Goal: Check status: Check status

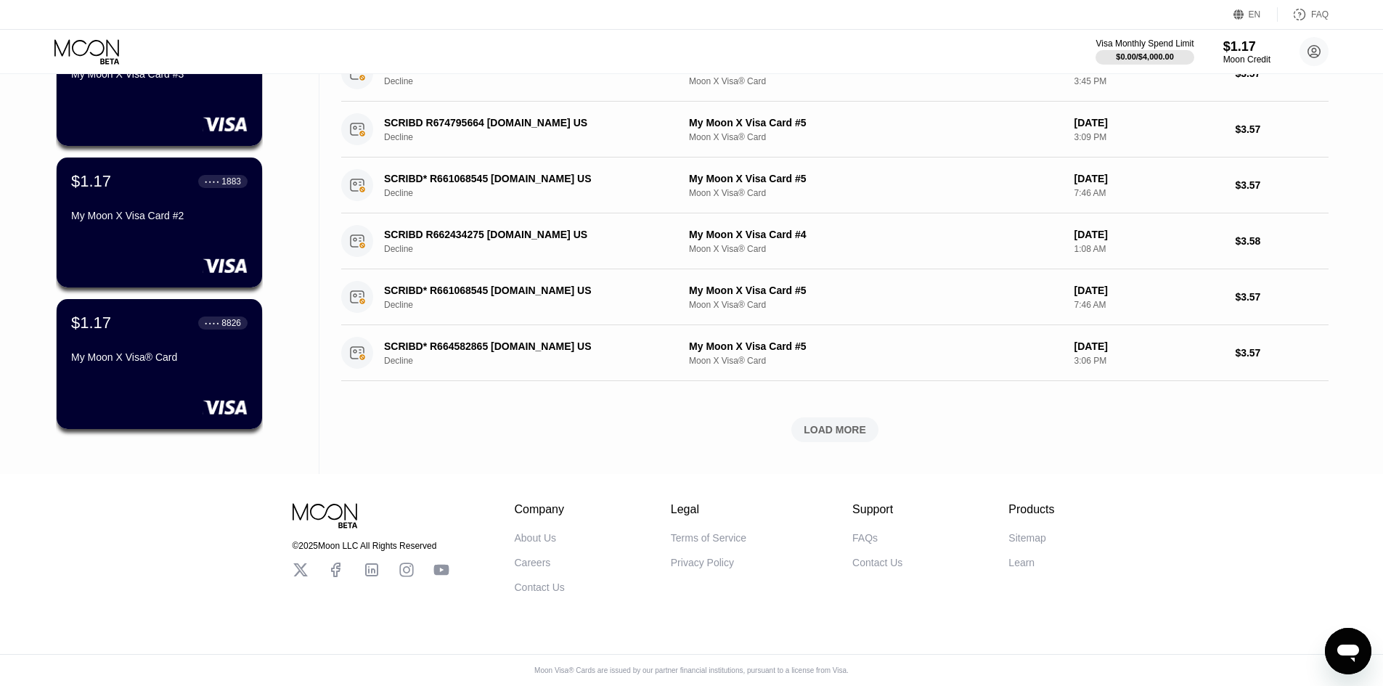
scroll to position [463, 0]
click at [147, 351] on div "My Moon X Visa® Card" at bounding box center [159, 357] width 178 height 12
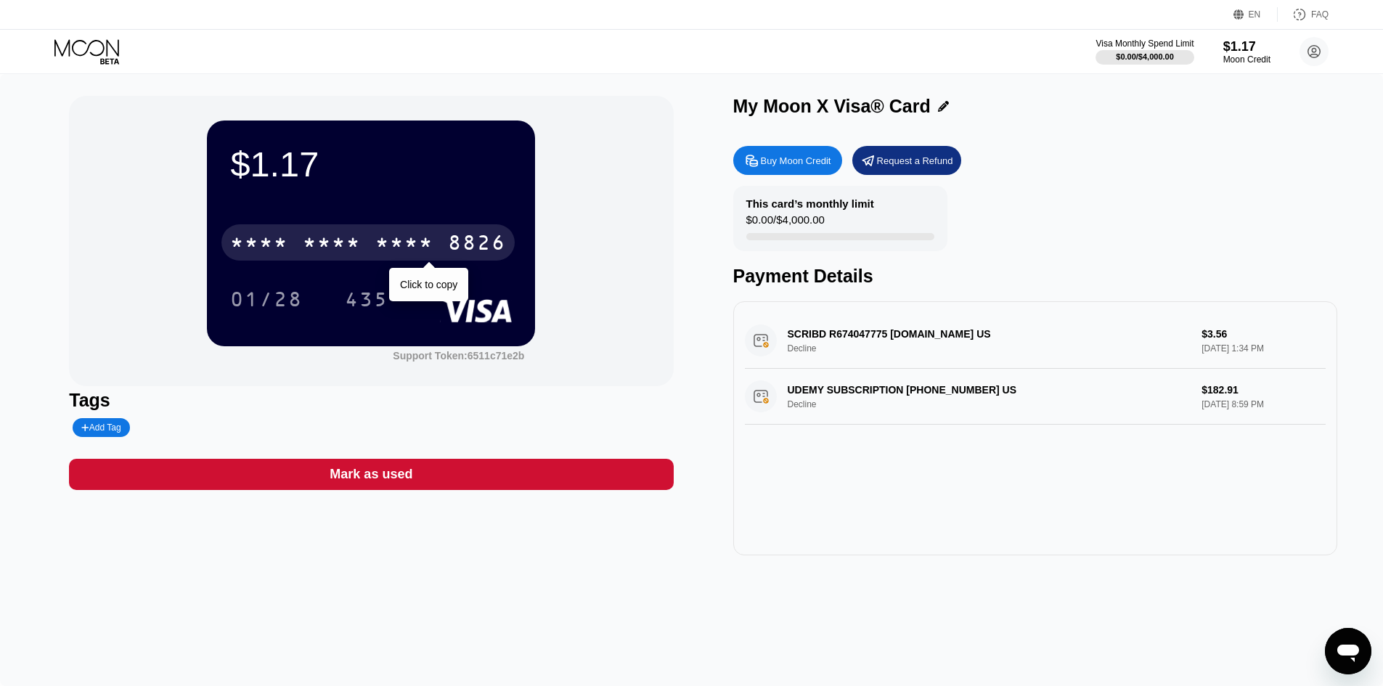
click at [350, 239] on div "* * * *" at bounding box center [332, 244] width 58 height 23
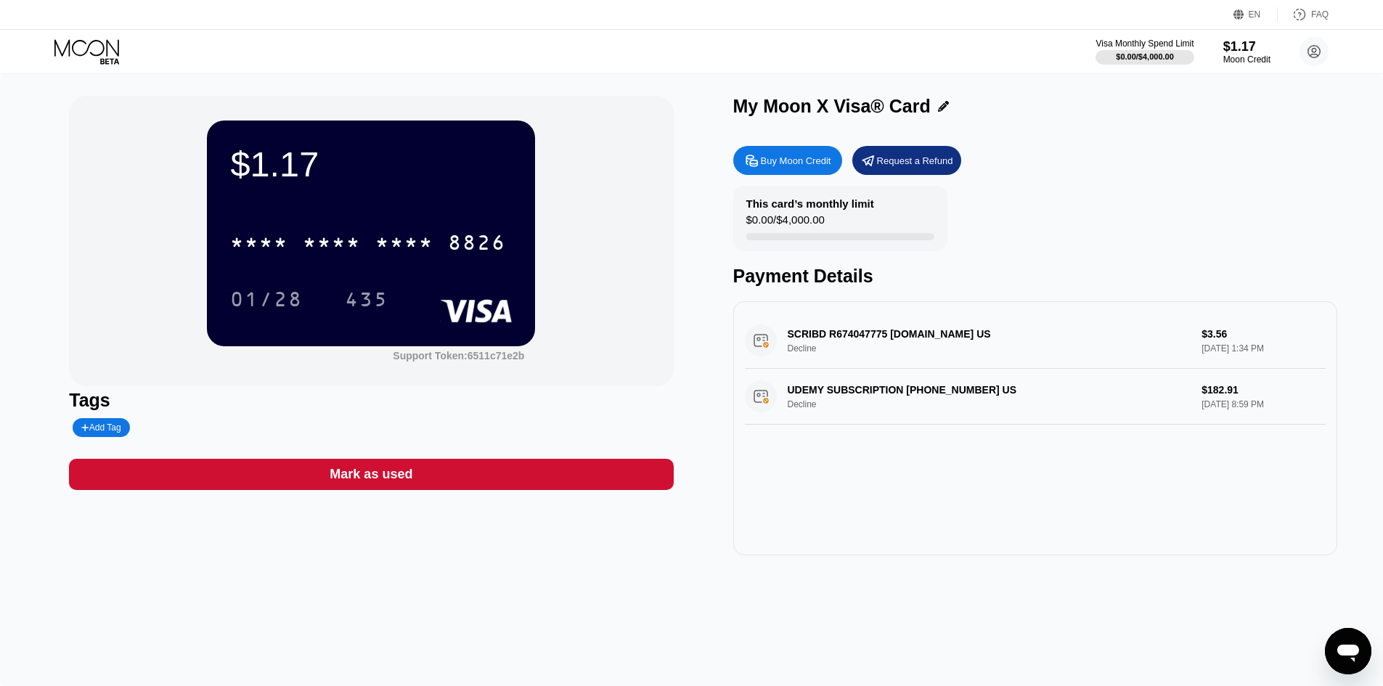
click at [104, 45] on icon at bounding box center [86, 47] width 65 height 17
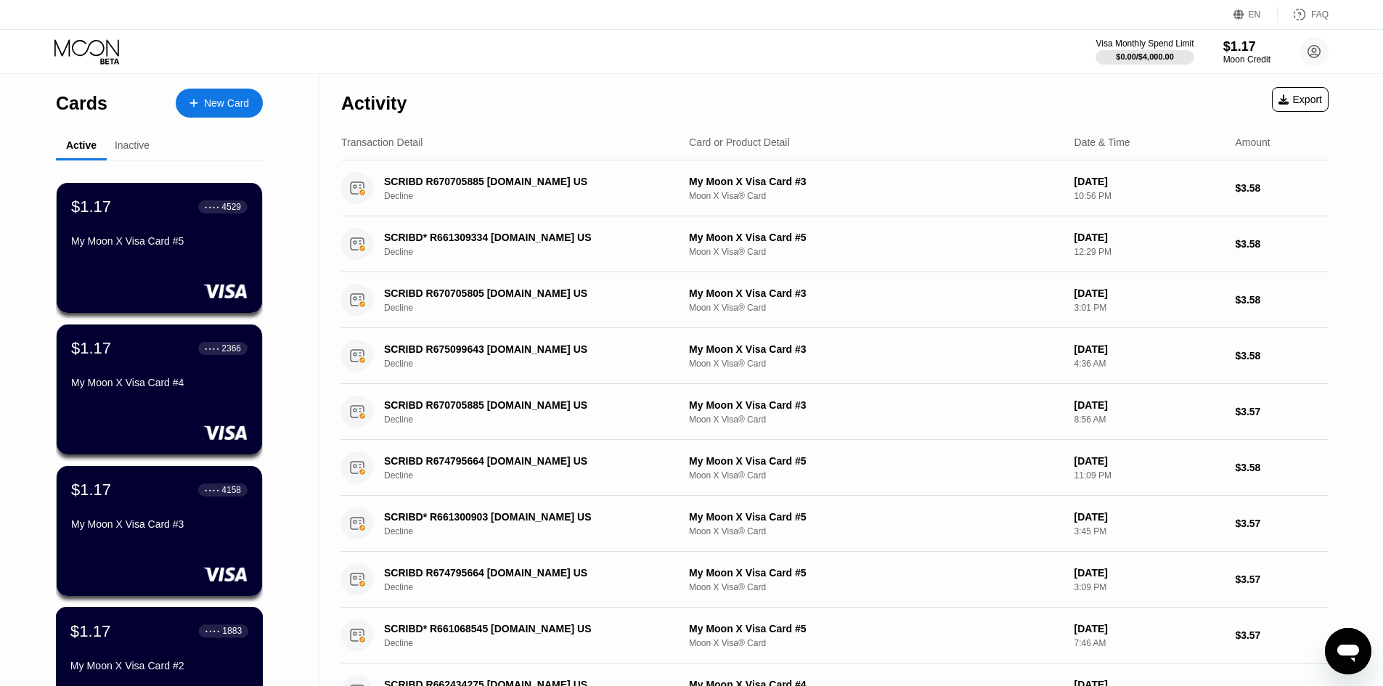
scroll to position [290, 0]
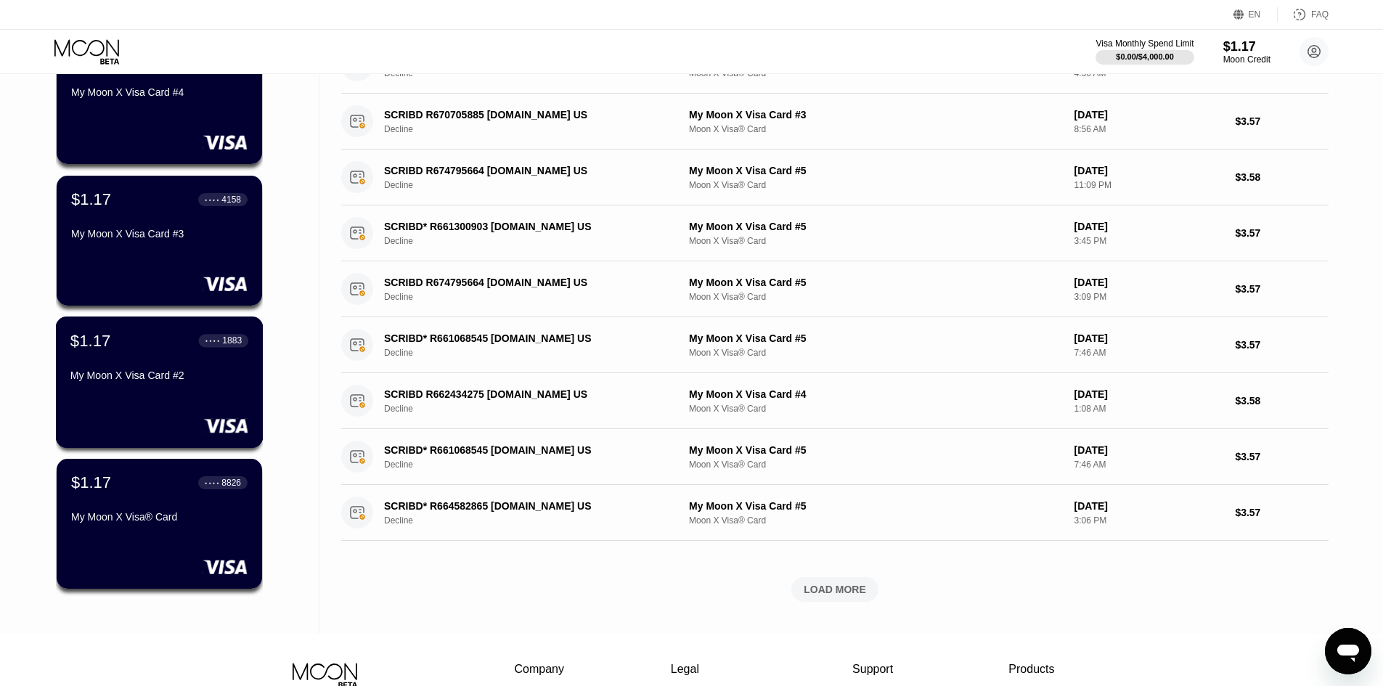
click at [157, 405] on div "$1.17 ● ● ● ● 1883 My Moon X Visa Card #2" at bounding box center [160, 381] width 208 height 131
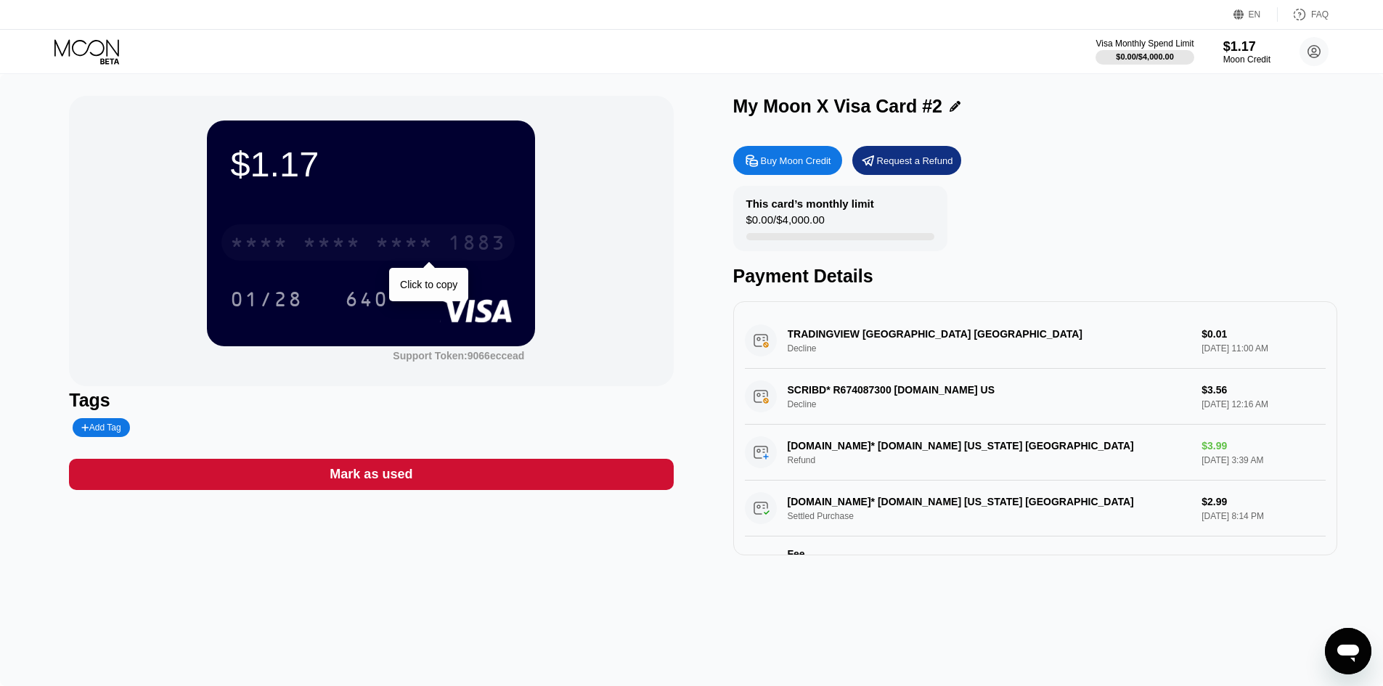
click at [353, 255] on div "* * * *" at bounding box center [332, 244] width 58 height 23
